Goal: Navigation & Orientation: Find specific page/section

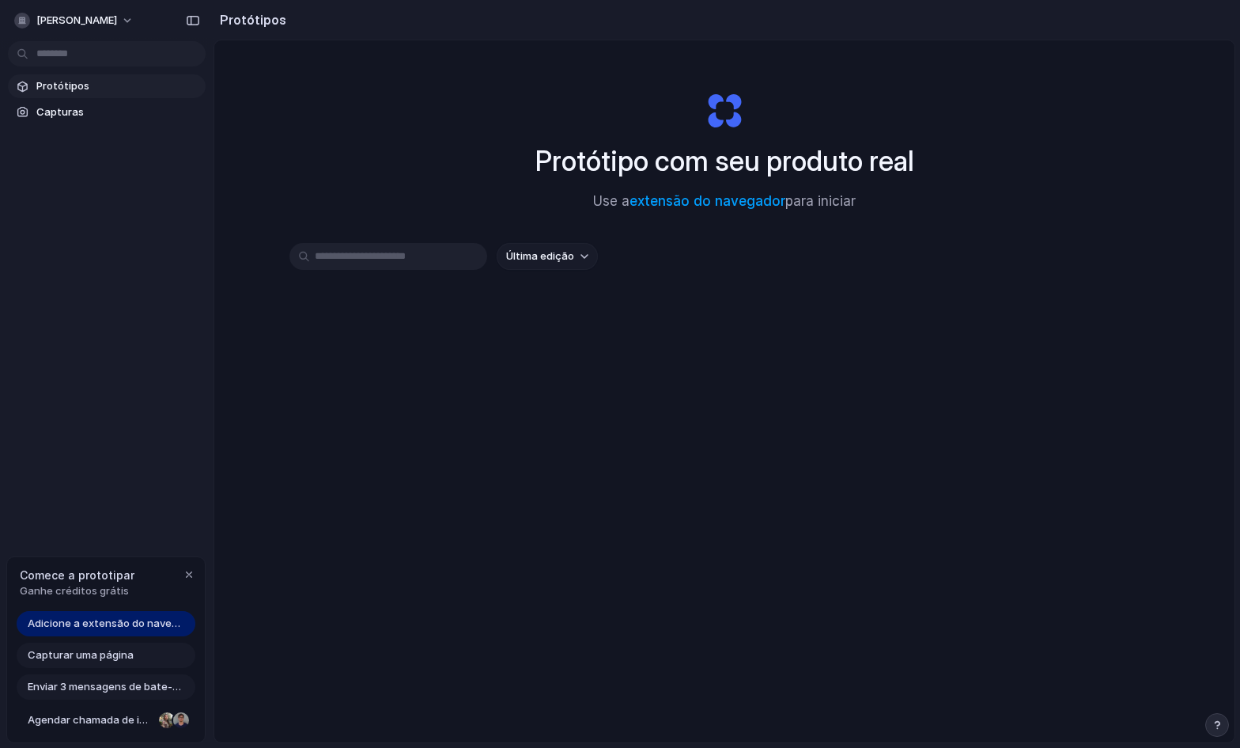
click at [377, 253] on input "text" at bounding box center [389, 256] width 198 height 27
click at [528, 255] on font "Última edição" at bounding box center [540, 255] width 68 height 13
click at [64, 115] on div "Última edição Última criação Alfabético" at bounding box center [620, 374] width 1240 height 748
click at [63, 107] on font "Capturas" at bounding box center [59, 111] width 47 height 13
